Goal: Information Seeking & Learning: Learn about a topic

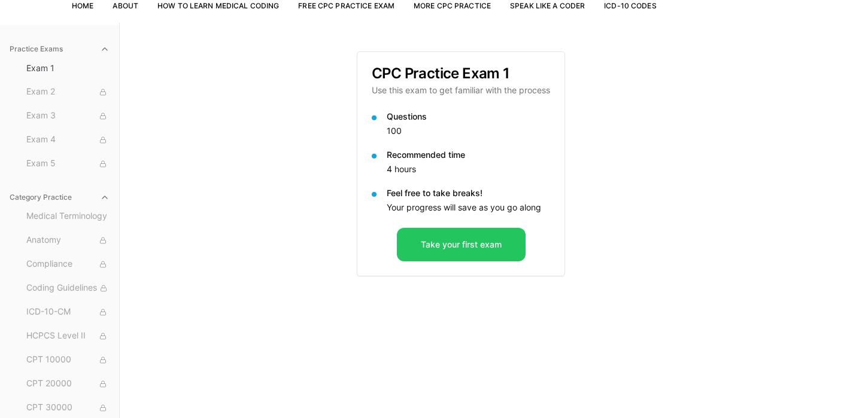
scroll to position [90, 0]
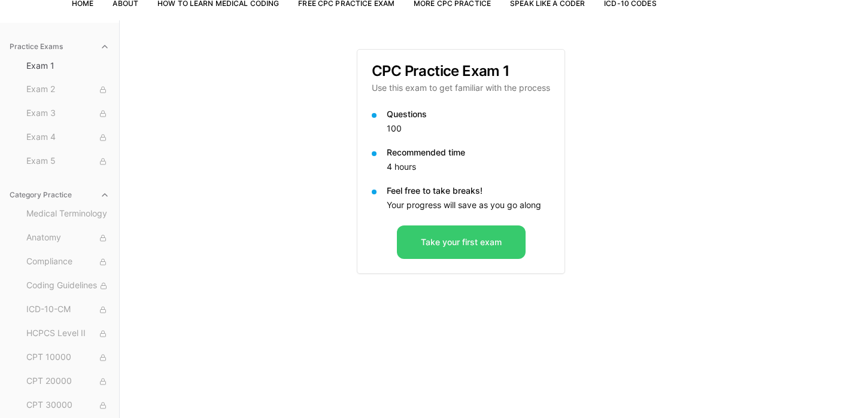
click at [460, 238] on button "Take your first exam" at bounding box center [461, 243] width 129 height 34
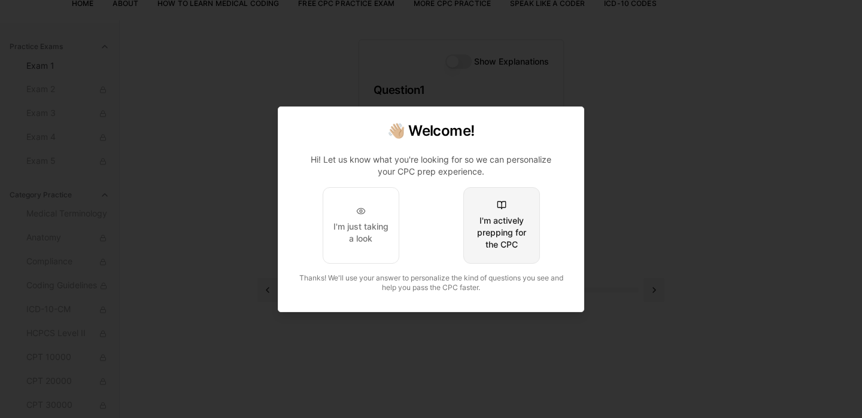
click at [494, 232] on div "I'm actively prepping for the CPC" at bounding box center [501, 233] width 56 height 36
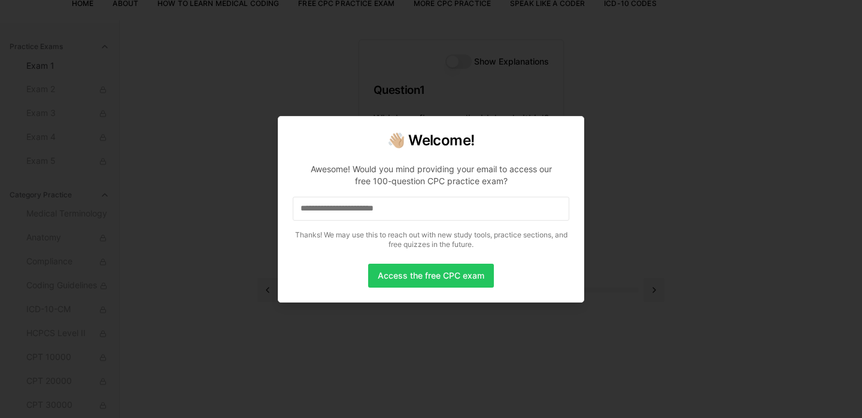
click at [474, 211] on input at bounding box center [431, 209] width 277 height 24
click at [404, 215] on input "*" at bounding box center [431, 209] width 277 height 24
click at [417, 210] on input "**" at bounding box center [431, 209] width 277 height 24
click at [417, 212] on input "***" at bounding box center [431, 209] width 277 height 24
click at [417, 212] on input "****" at bounding box center [431, 209] width 277 height 24
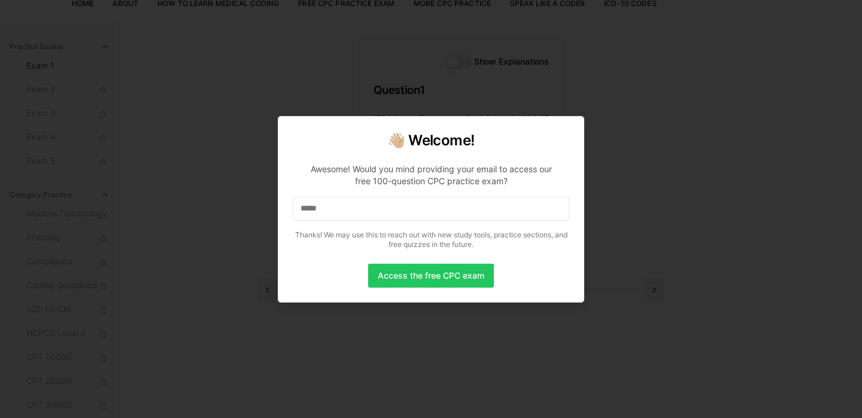
click at [417, 212] on input "*****" at bounding box center [431, 209] width 277 height 24
click at [417, 212] on input "******" at bounding box center [431, 209] width 277 height 24
click at [431, 209] on input "*******" at bounding box center [431, 209] width 277 height 24
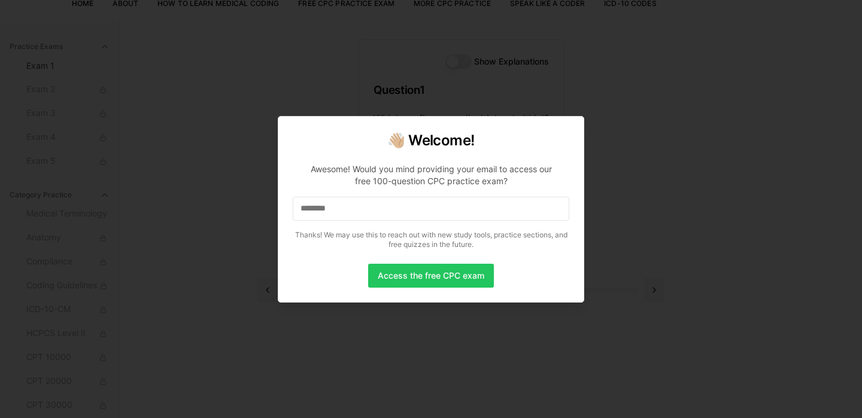
click at [405, 216] on input "********" at bounding box center [431, 209] width 277 height 24
click at [516, 206] on input at bounding box center [431, 209] width 277 height 24
click at [412, 281] on button "Access the free CPC exam" at bounding box center [431, 276] width 126 height 24
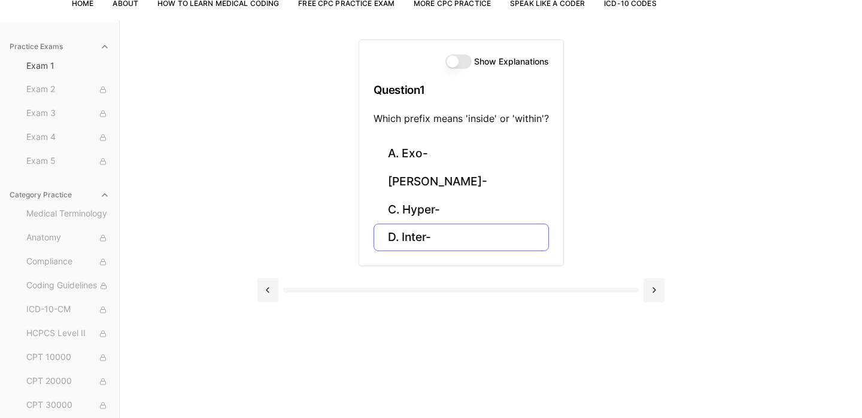
click at [400, 243] on button "D. Inter-" at bounding box center [460, 238] width 175 height 28
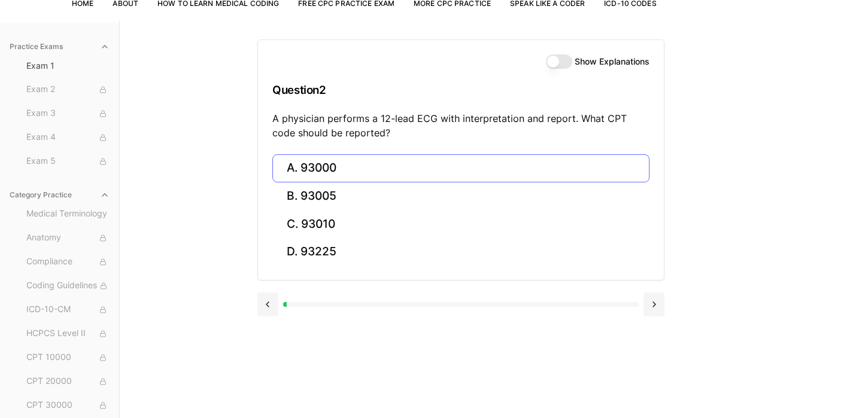
click at [329, 173] on button "A. 93000" at bounding box center [460, 168] width 377 height 28
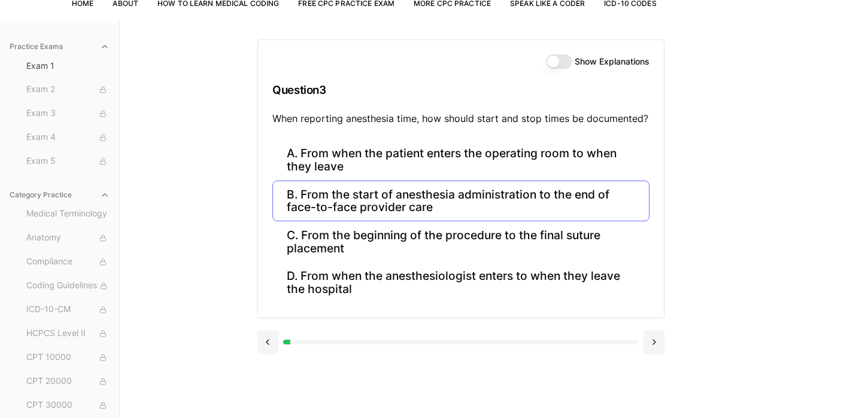
click at [376, 192] on button "B. From the start of anesthesia administration to the end of face-to-face provi…" at bounding box center [460, 201] width 377 height 41
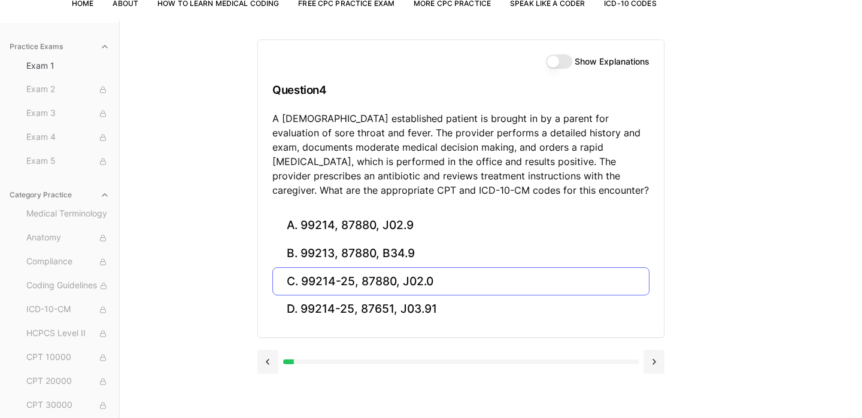
click at [400, 277] on button "C. 99214-25, 87880, J02.0" at bounding box center [460, 282] width 377 height 28
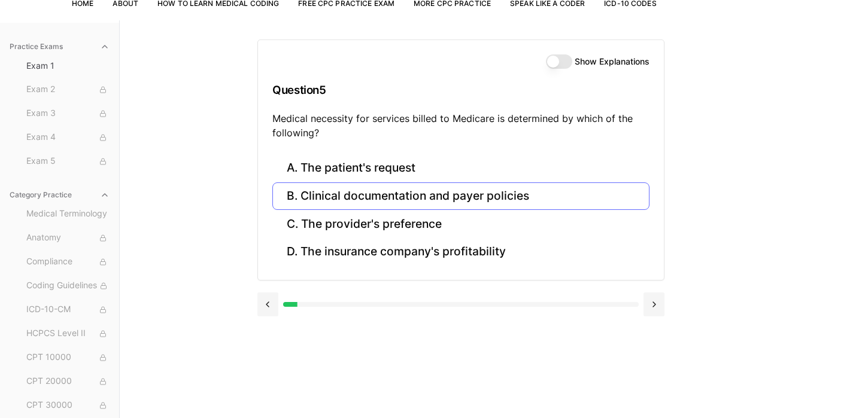
click at [595, 202] on button "B. Clinical documentation and payer policies" at bounding box center [460, 197] width 377 height 28
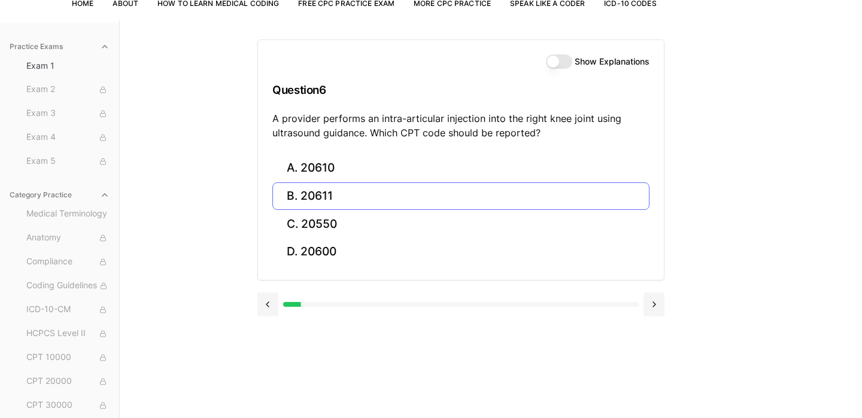
click at [595, 202] on button "B. 20611" at bounding box center [460, 197] width 377 height 28
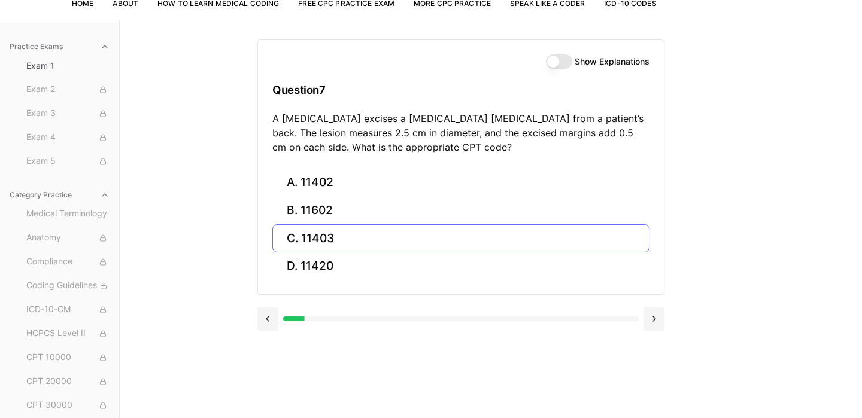
click at [537, 242] on button "C. 11403" at bounding box center [460, 238] width 377 height 28
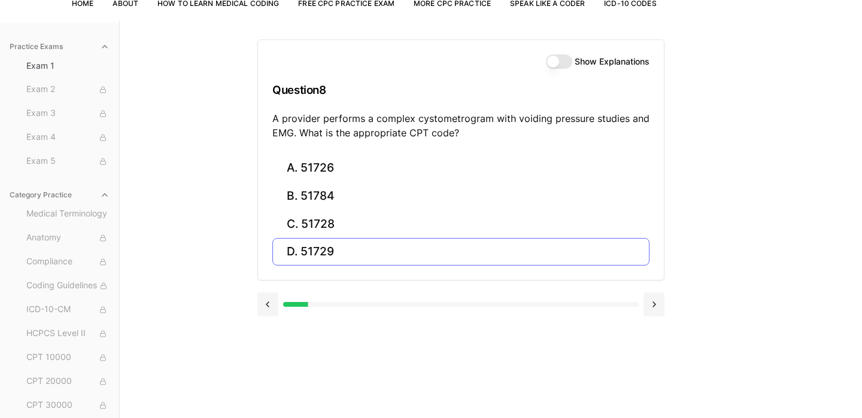
click at [537, 242] on button "D. 51729" at bounding box center [460, 252] width 377 height 28
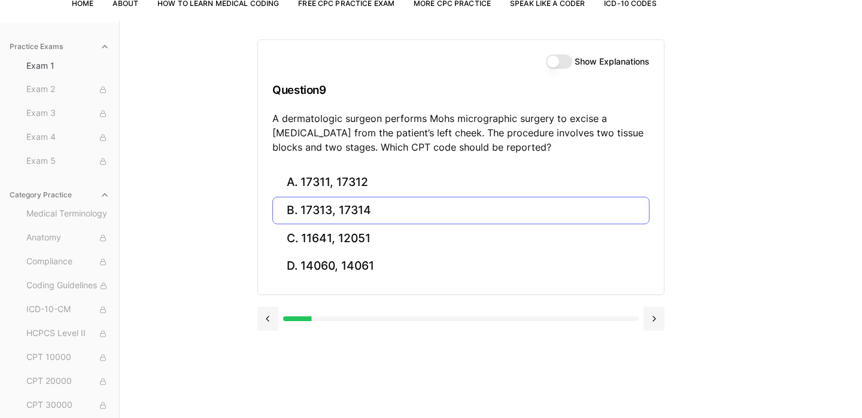
click at [390, 210] on button "B. 17313, 17314" at bounding box center [460, 211] width 377 height 28
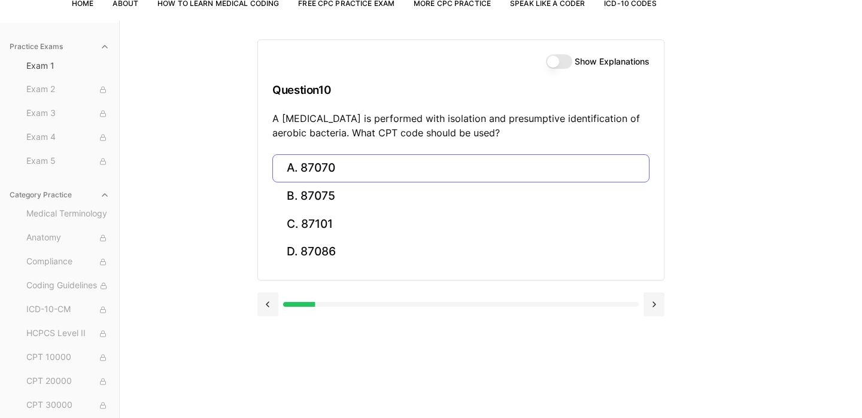
scroll to position [92, 0]
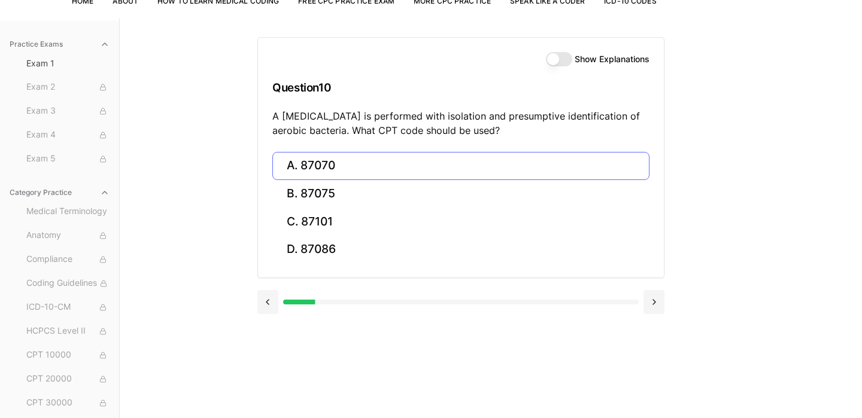
click at [372, 175] on button "A. 87070" at bounding box center [460, 166] width 377 height 28
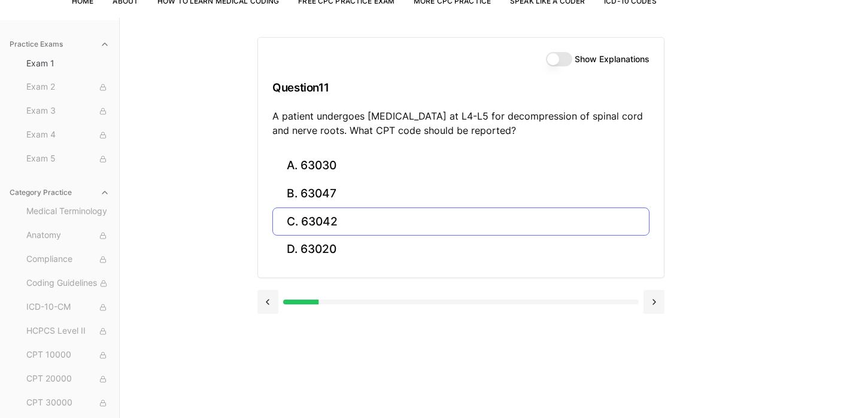
click at [341, 233] on button "C. 63042" at bounding box center [460, 222] width 377 height 28
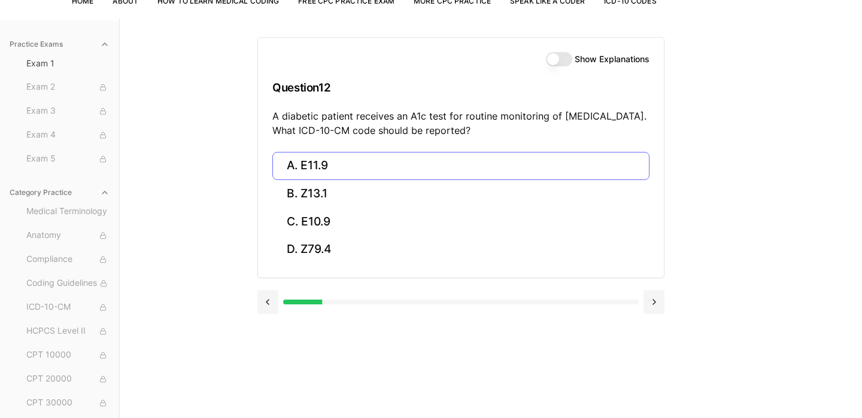
click at [394, 157] on button "A. E11.9" at bounding box center [460, 166] width 377 height 28
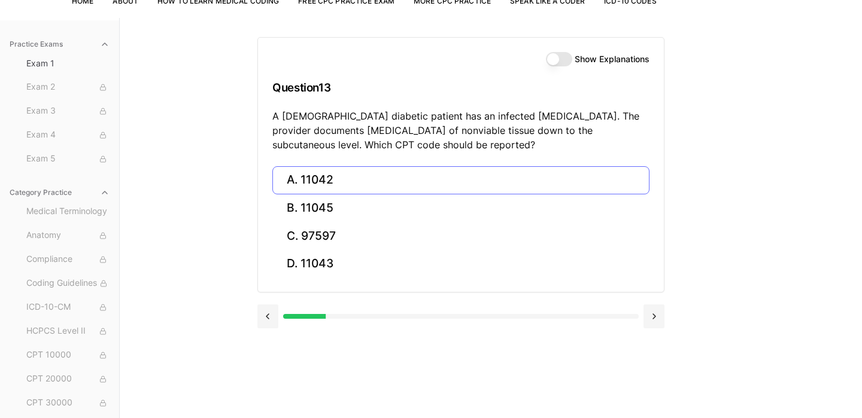
click at [339, 183] on button "A. 11042" at bounding box center [460, 180] width 377 height 28
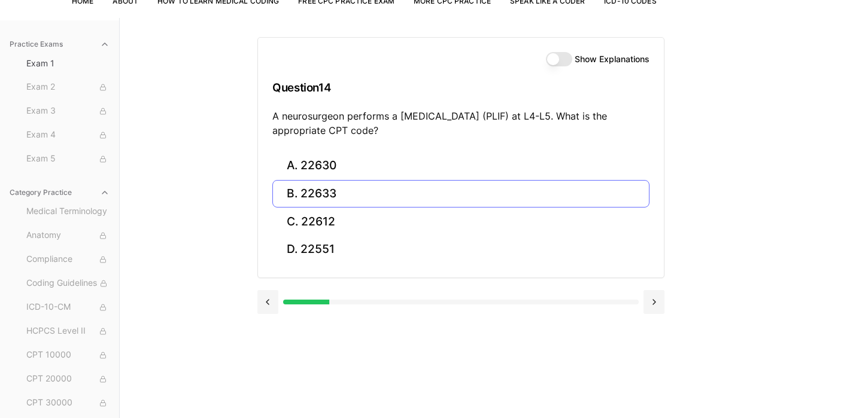
click at [364, 196] on button "B. 22633" at bounding box center [460, 194] width 377 height 28
click at [363, 168] on button "A. R91.8" at bounding box center [460, 166] width 377 height 28
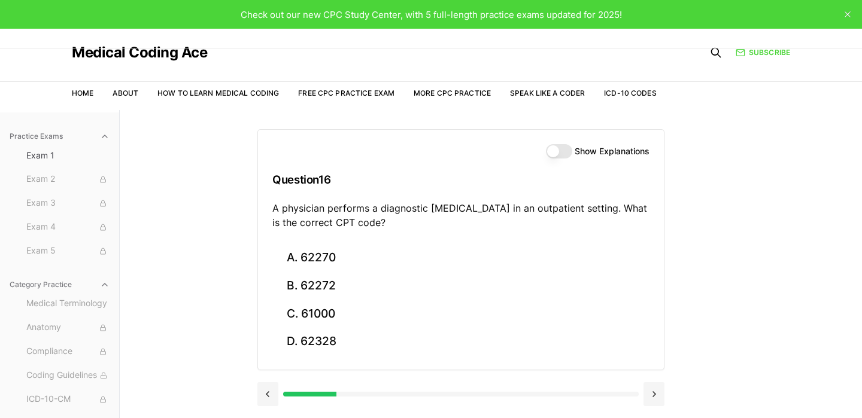
scroll to position [0, 0]
click at [344, 93] on link "Free CPC Practice Exam" at bounding box center [346, 93] width 96 height 9
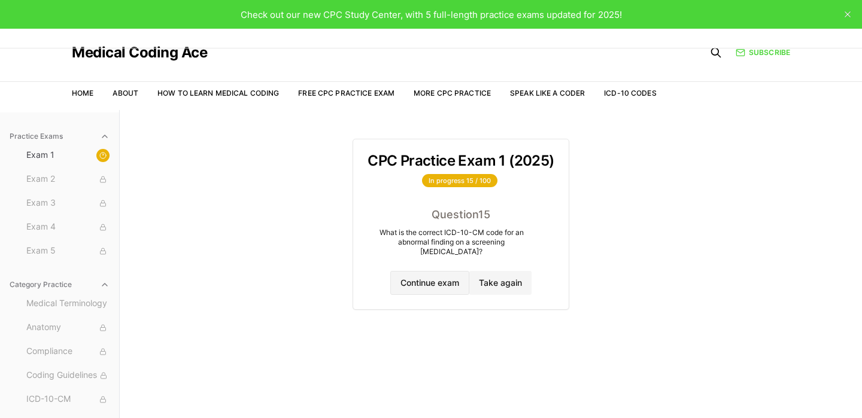
click at [409, 275] on button "Continue exam" at bounding box center [429, 283] width 79 height 24
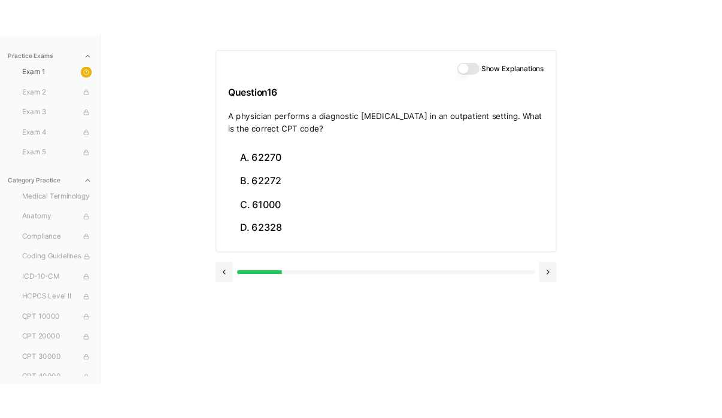
scroll to position [110, 0]
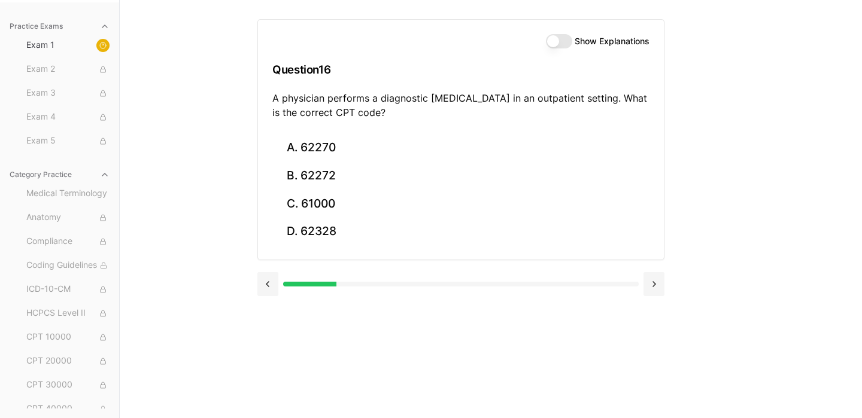
click at [584, 350] on div "Show Explanations Question 16 A physician performs a diagnostic [MEDICAL_DATA] …" at bounding box center [490, 209] width 467 height 418
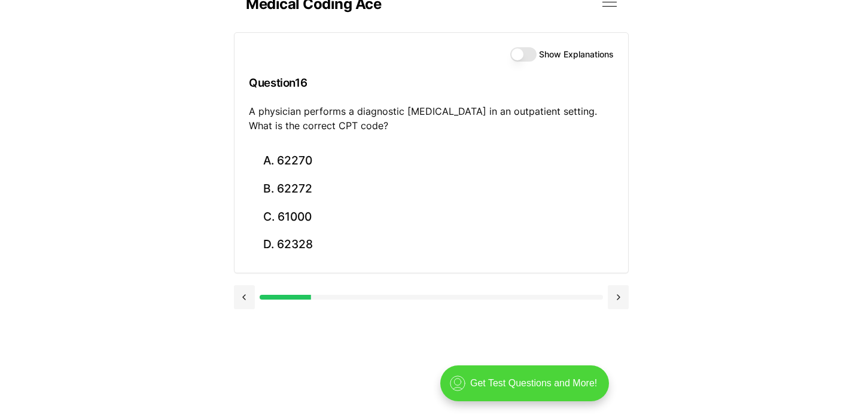
scroll to position [0, 0]
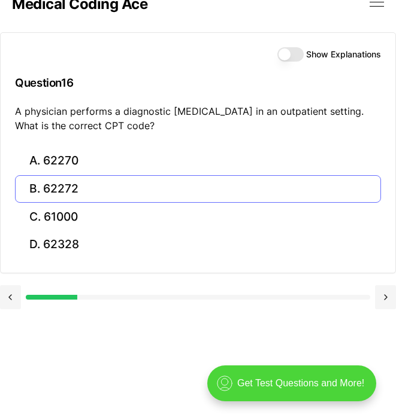
click at [110, 198] on button "B. 62272" at bounding box center [198, 189] width 366 height 28
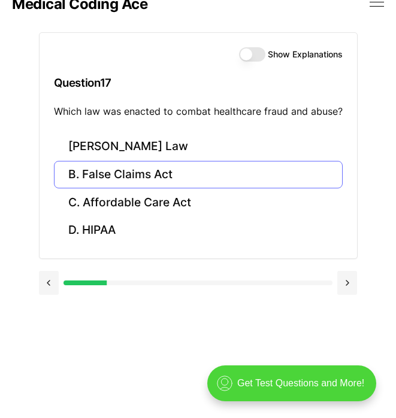
click at [130, 161] on button "B. False Claims Act" at bounding box center [198, 175] width 288 height 28
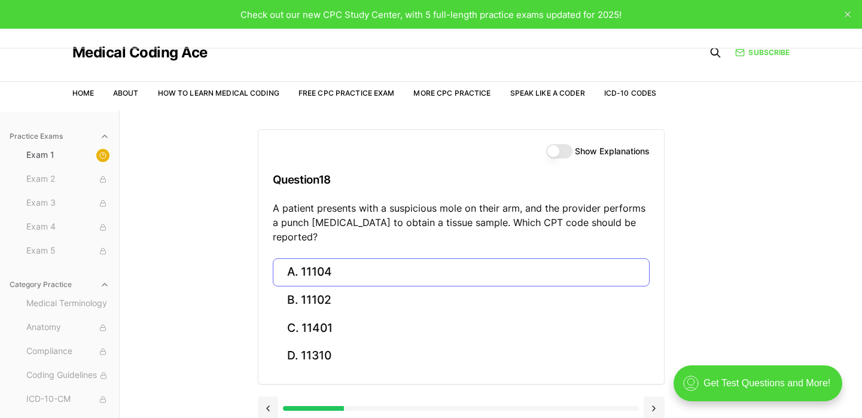
click at [302, 261] on button "A. 11104" at bounding box center [461, 273] width 377 height 28
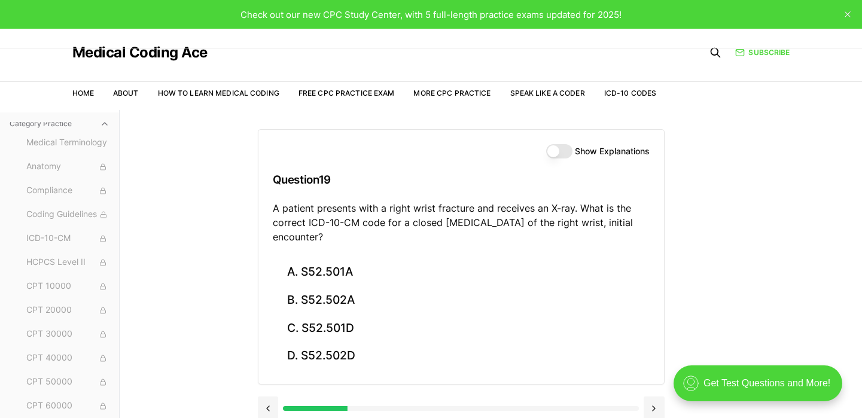
scroll to position [162, 0]
click at [67, 165] on span "Anatomy" at bounding box center [67, 165] width 83 height 13
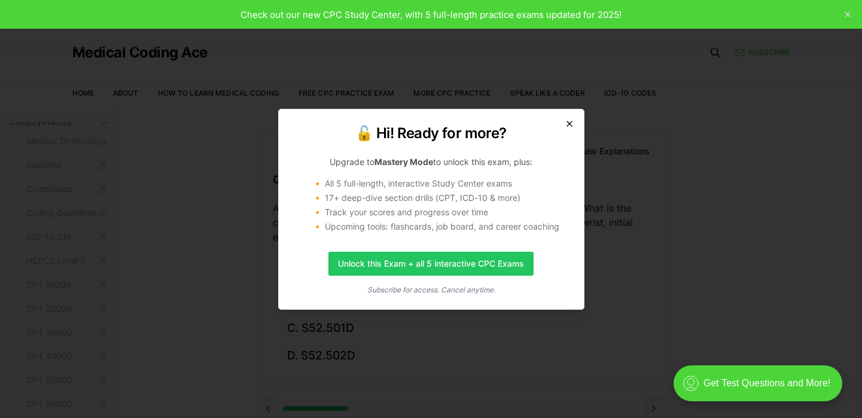
click at [568, 126] on icon "button" at bounding box center [570, 124] width 10 height 10
